Goal: Transaction & Acquisition: Register for event/course

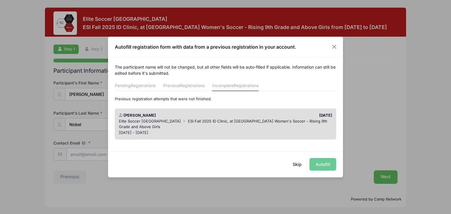
click at [319, 166] on div "Skip Autofill" at bounding box center [225, 164] width 235 height 26
click at [317, 166] on div "Skip Autofill" at bounding box center [225, 164] width 235 height 26
click at [288, 127] on div "Elite Soccer [GEOGRAPHIC_DATA] ESI Fall 2025 ID Clinic, at [GEOGRAPHIC_DATA] Wo…" at bounding box center [225, 124] width 213 height 11
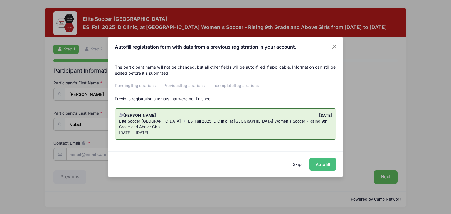
click at [325, 165] on button "Autofill" at bounding box center [322, 164] width 27 height 13
type input "[EMAIL_ADDRESS][DOMAIN_NAME]"
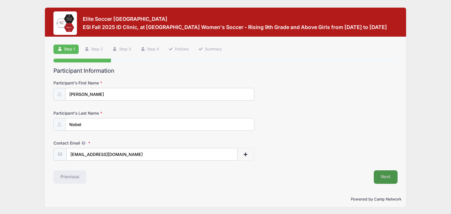
click at [379, 175] on button "Next" at bounding box center [386, 178] width 24 height 14
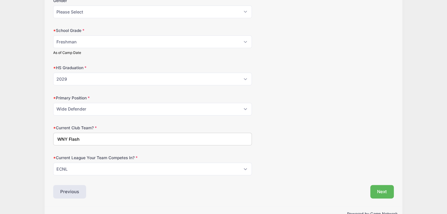
scroll to position [127, 0]
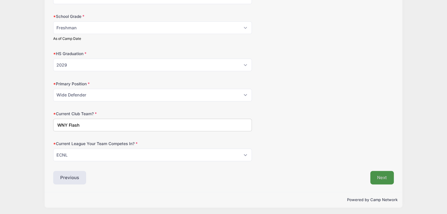
click at [376, 178] on button "Next" at bounding box center [382, 178] width 24 height 14
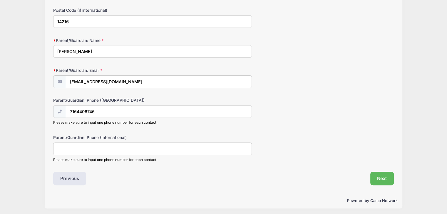
scroll to position [194, 0]
click at [384, 176] on button "Next" at bounding box center [382, 178] width 24 height 14
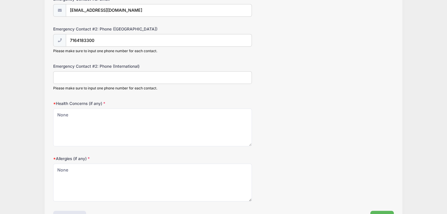
scroll to position [289, 0]
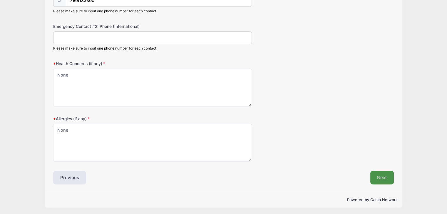
click at [384, 181] on button "Next" at bounding box center [382, 178] width 24 height 14
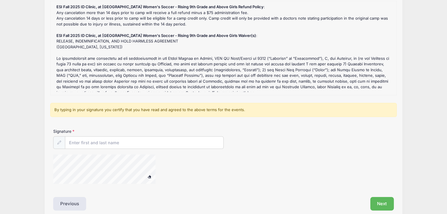
scroll to position [102, 0]
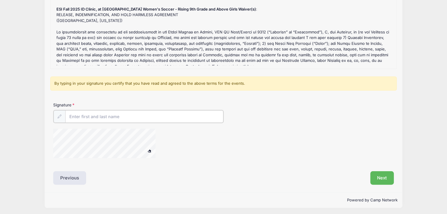
click at [134, 118] on input "Signature" at bounding box center [144, 116] width 158 height 13
type input "[PERSON_NAME]"
click at [62, 136] on div "Signature [PERSON_NAME]" at bounding box center [223, 132] width 346 height 61
drag, startPoint x: 52, startPoint y: 143, endPoint x: 159, endPoint y: 133, distance: 107.3
click at [159, 133] on div at bounding box center [111, 143] width 117 height 31
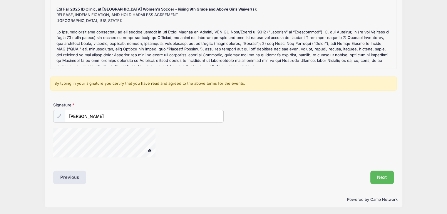
click at [146, 140] on div at bounding box center [111, 143] width 117 height 31
drag, startPoint x: 145, startPoint y: 147, endPoint x: 157, endPoint y: 150, distance: 12.7
click at [157, 150] on div at bounding box center [111, 143] width 117 height 31
click at [376, 176] on button "Next" at bounding box center [382, 178] width 24 height 14
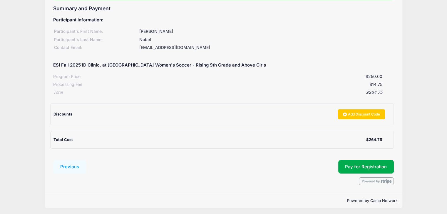
scroll to position [64, 0]
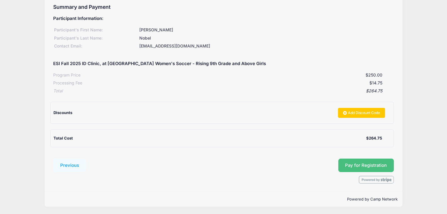
click at [371, 162] on button "Pay for Registration" at bounding box center [366, 166] width 56 height 14
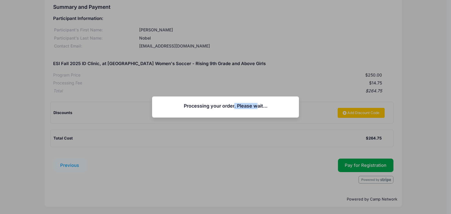
drag, startPoint x: 370, startPoint y: 161, endPoint x: 263, endPoint y: 138, distance: 109.1
click at [263, 138] on div "Processing your order. Please wait... Continue Close" at bounding box center [225, 107] width 451 height 214
